Goal: Information Seeking & Learning: Check status

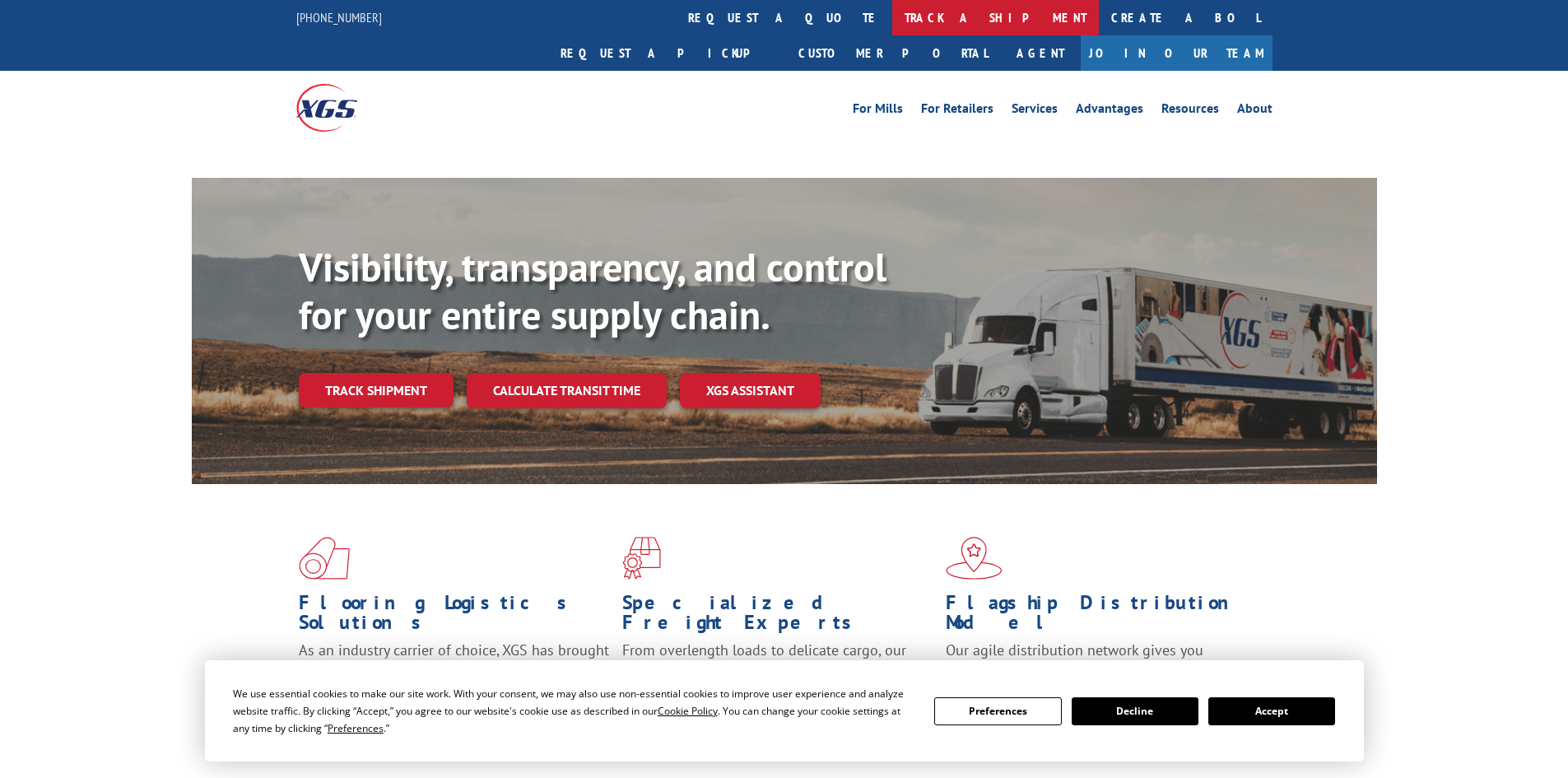
click at [892, 22] on link "track a shipment" at bounding box center [995, 18] width 207 height 36
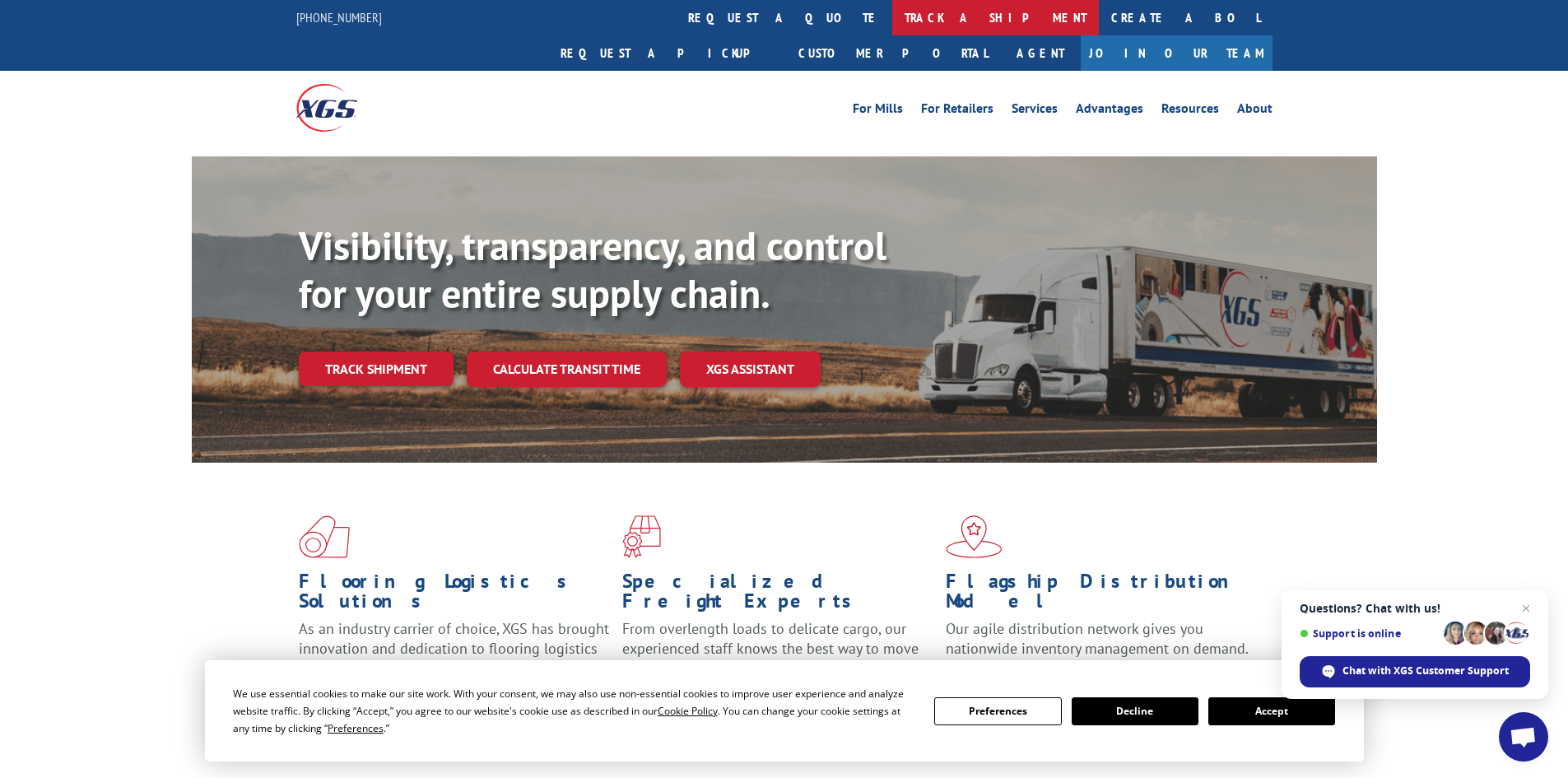
click at [892, 25] on link "track a shipment" at bounding box center [995, 18] width 207 height 36
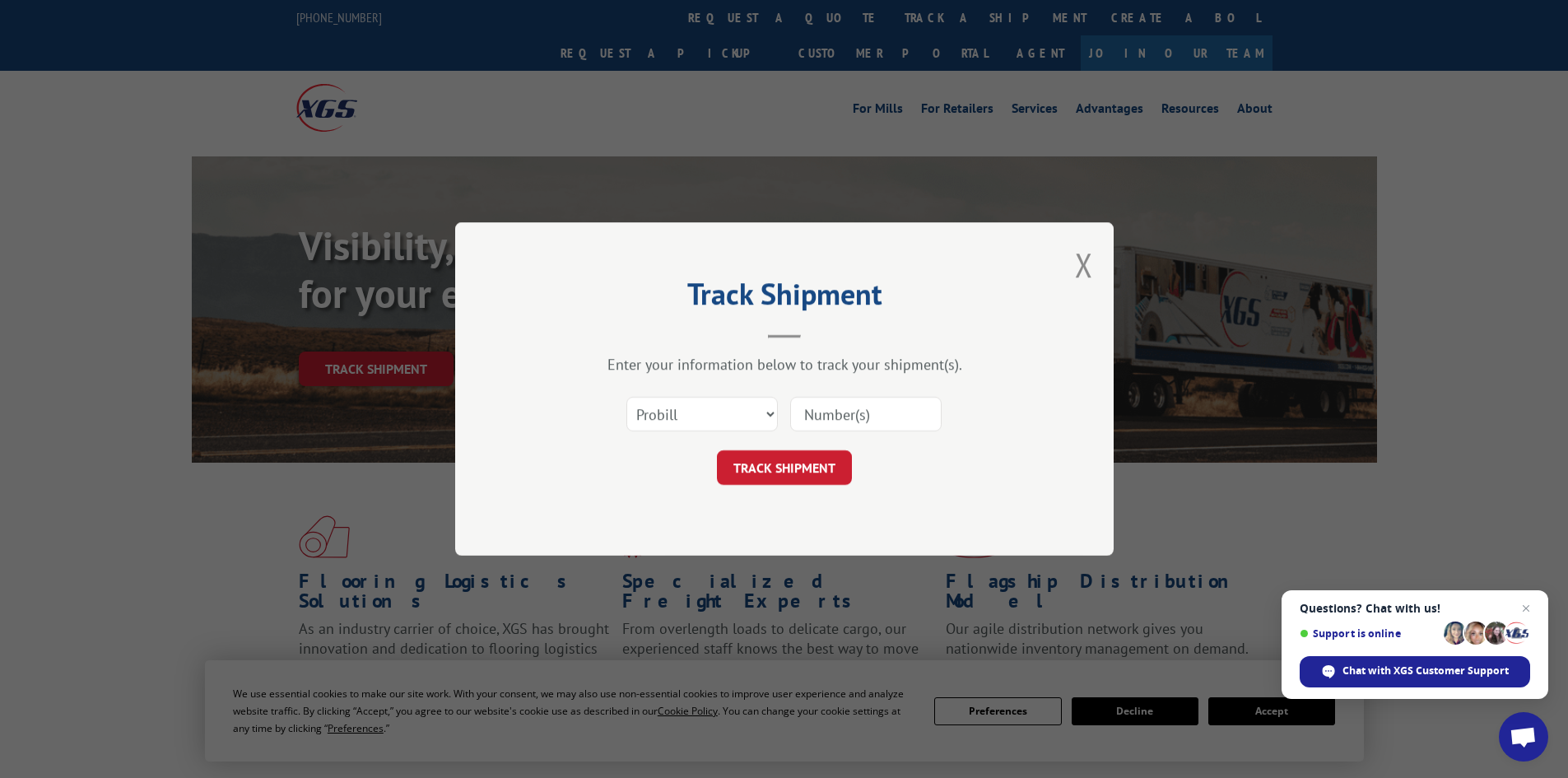
paste input "0248774154"
type input "0248774154"
click at [809, 475] on button "TRACK SHIPMENT" at bounding box center [784, 467] width 135 height 35
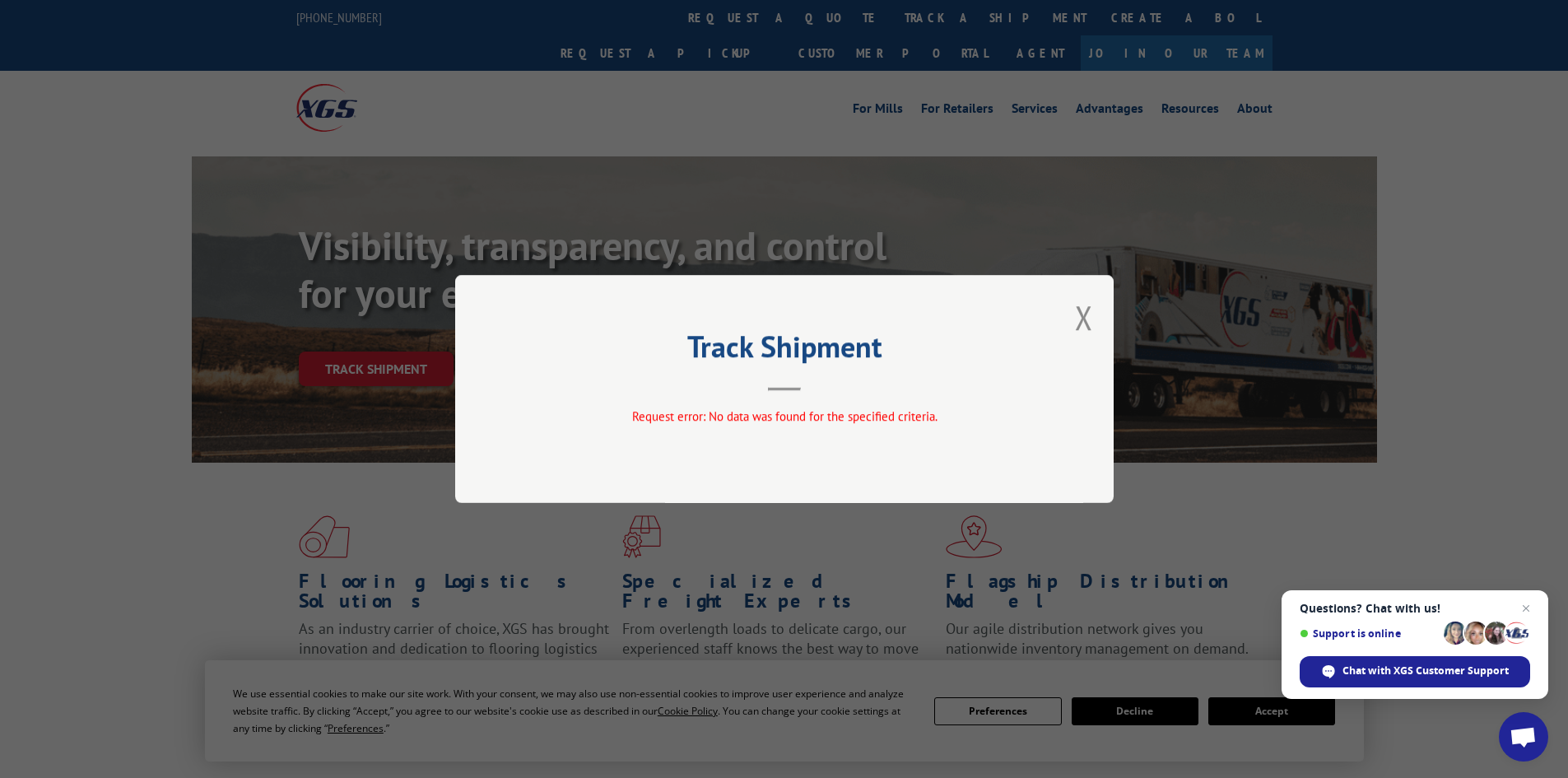
click at [1071, 317] on div "Track Shipment Request error: No data was found for the specified criteria." at bounding box center [784, 388] width 658 height 228
click at [1085, 318] on button "Close modal" at bounding box center [1083, 317] width 18 height 43
